Goal: Information Seeking & Learning: Learn about a topic

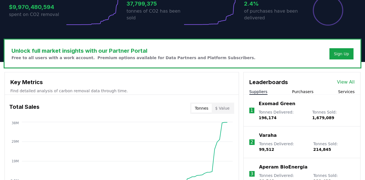
scroll to position [140, 0]
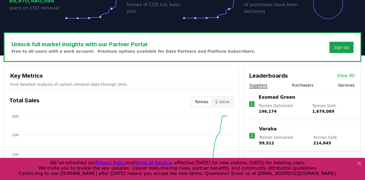
click at [305, 87] on button "Purchasers" at bounding box center [303, 85] width 22 height 6
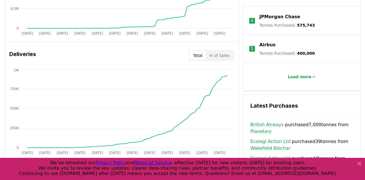
scroll to position [336, 0]
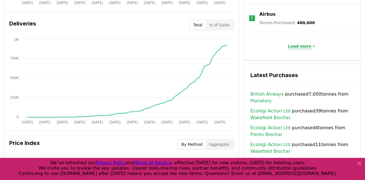
click at [301, 49] on p "Load more" at bounding box center [300, 46] width 24 height 6
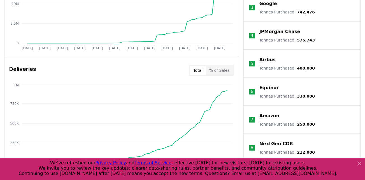
scroll to position [168, 0]
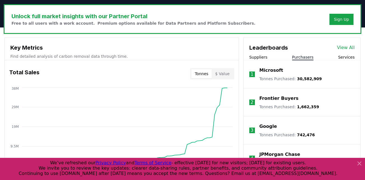
click at [350, 47] on link "View All" at bounding box center [346, 47] width 18 height 7
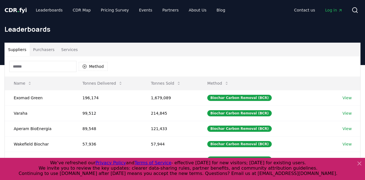
click at [44, 50] on button "Purchasers" at bounding box center [44, 49] width 28 height 13
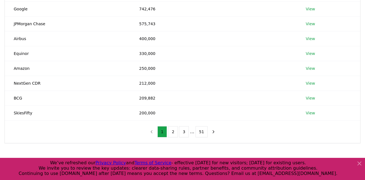
scroll to position [140, 0]
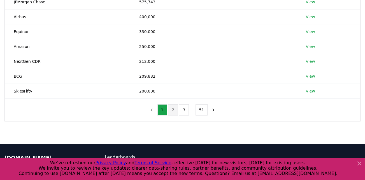
click at [177, 112] on button "2" at bounding box center [173, 109] width 10 height 11
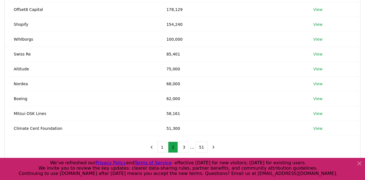
scroll to position [112, 0]
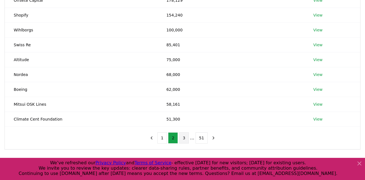
click at [181, 137] on button "3" at bounding box center [184, 137] width 10 height 11
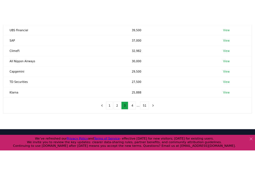
scroll to position [140, 0]
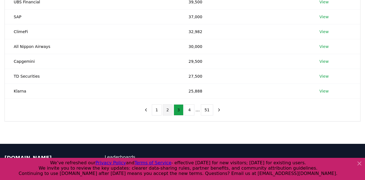
click at [170, 112] on button "2" at bounding box center [168, 109] width 10 height 11
